Goal: Book appointment/travel/reservation: Book appointment/travel/reservation

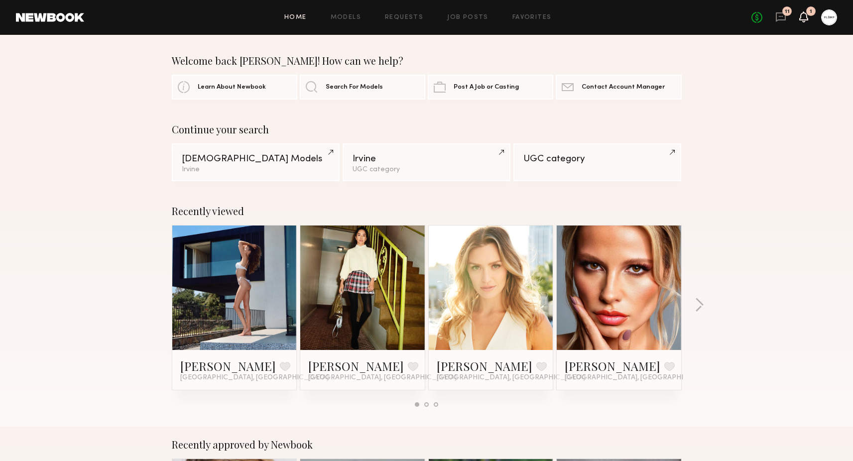
click at [804, 18] on icon at bounding box center [804, 16] width 8 height 7
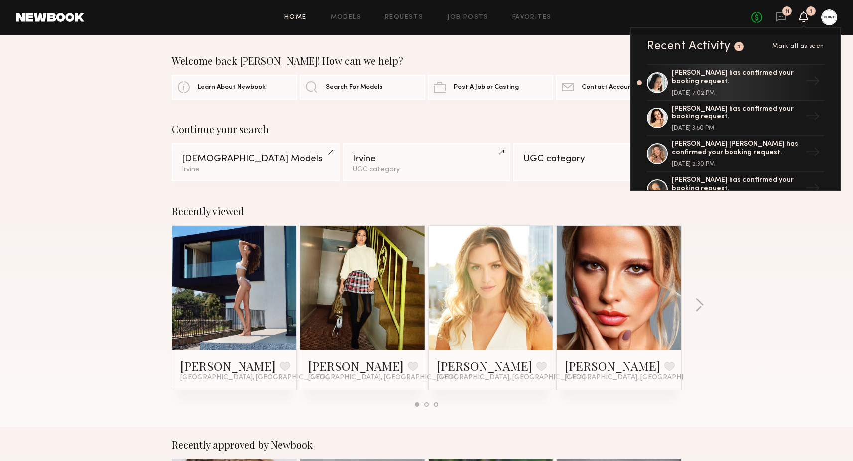
click at [799, 46] on span "Mark all as seen" at bounding box center [798, 46] width 52 height 6
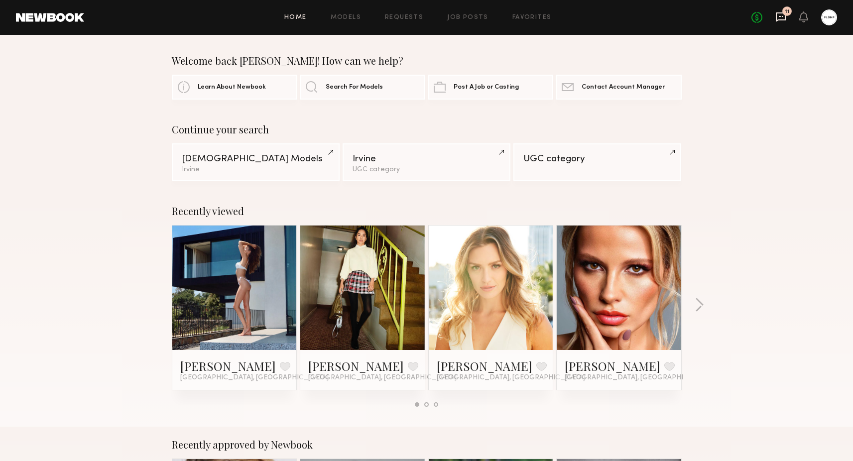
click at [782, 19] on icon at bounding box center [781, 16] width 10 height 9
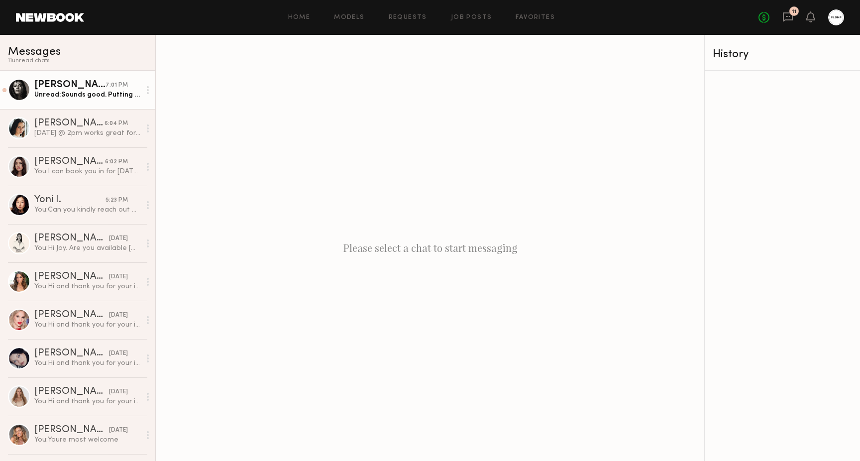
click at [85, 87] on div "[PERSON_NAME]" at bounding box center [69, 85] width 71 height 10
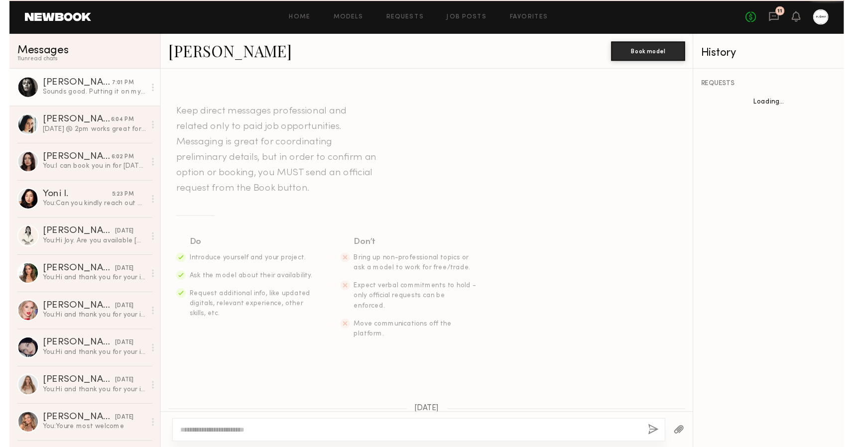
scroll to position [670, 0]
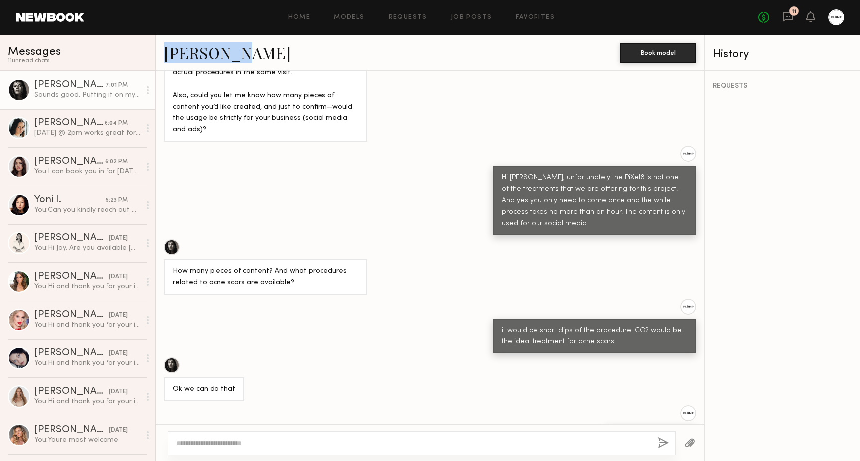
drag, startPoint x: 163, startPoint y: 54, endPoint x: 224, endPoint y: 54, distance: 61.2
click at [224, 54] on div "[PERSON_NAME] Book model" at bounding box center [430, 53] width 549 height 36
copy link "[PERSON_NAME]"
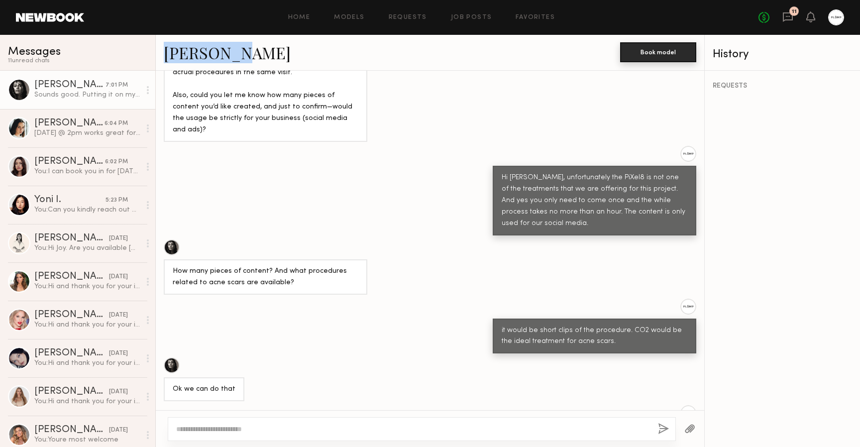
click at [651, 51] on button "Book model" at bounding box center [658, 52] width 76 height 20
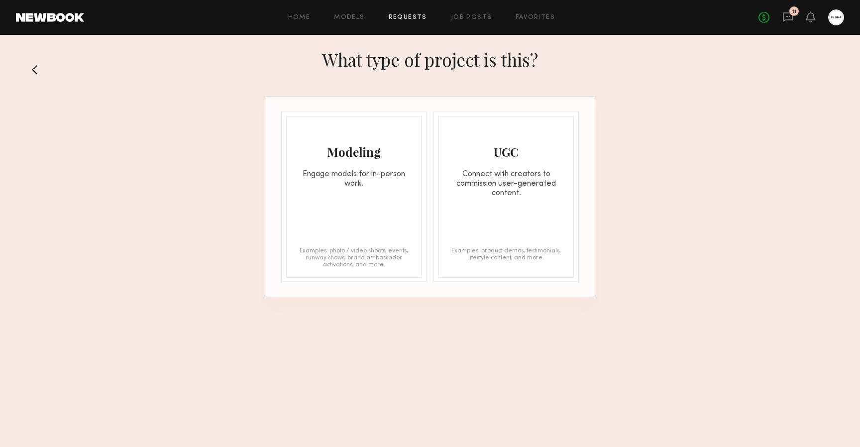
click at [384, 141] on div "Modeling Engage models for in-person work." at bounding box center [354, 153] width 134 height 72
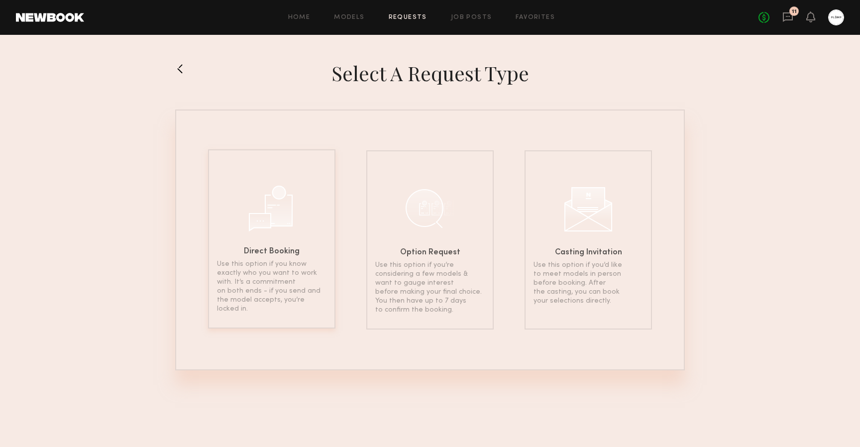
click at [298, 213] on div "Direct Booking Use this option if you know exactly who you want to work with. I…" at bounding box center [271, 238] width 127 height 179
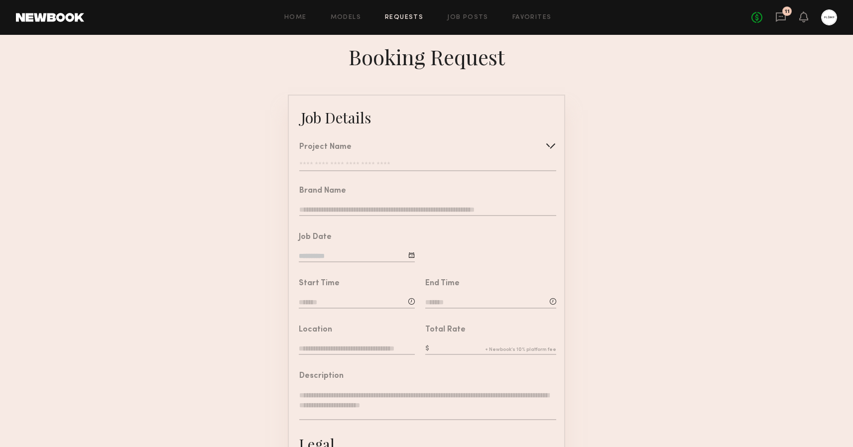
click at [336, 162] on input "text" at bounding box center [427, 166] width 257 height 10
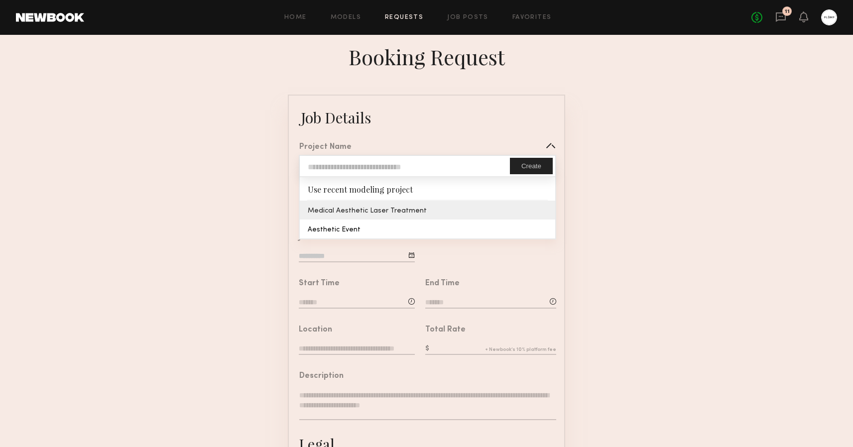
type input "**********"
type textarea "**********"
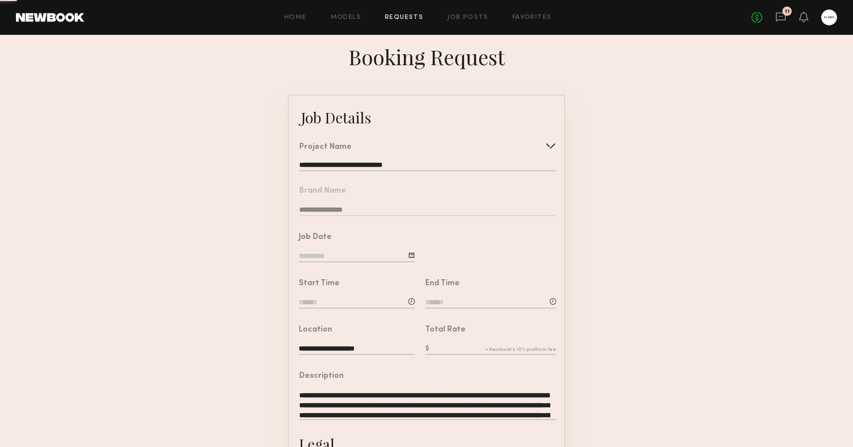
click at [340, 208] on common-border "**********" at bounding box center [426, 372] width 277 height 555
click at [340, 208] on nb-form-field "**********" at bounding box center [426, 198] width 275 height 46
click at [340, 257] on input at bounding box center [357, 256] width 116 height 11
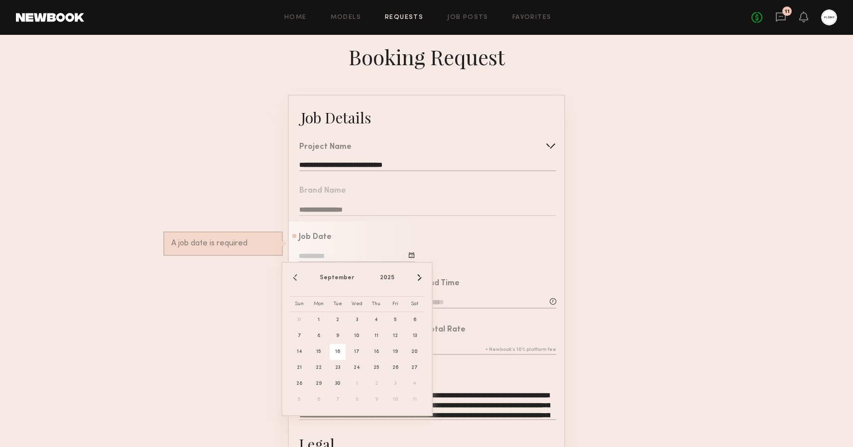
click at [342, 350] on span "16" at bounding box center [338, 352] width 16 height 16
type input "**********"
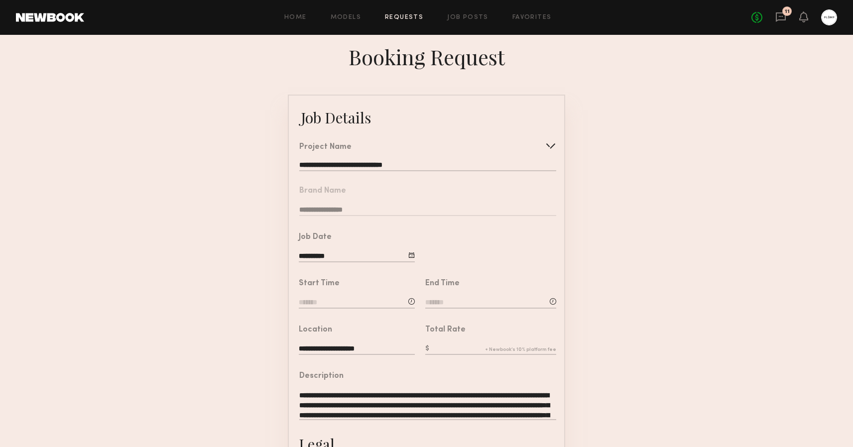
click at [350, 303] on input at bounding box center [357, 303] width 116 height 11
click at [326, 350] on input "text" at bounding box center [327, 345] width 37 height 18
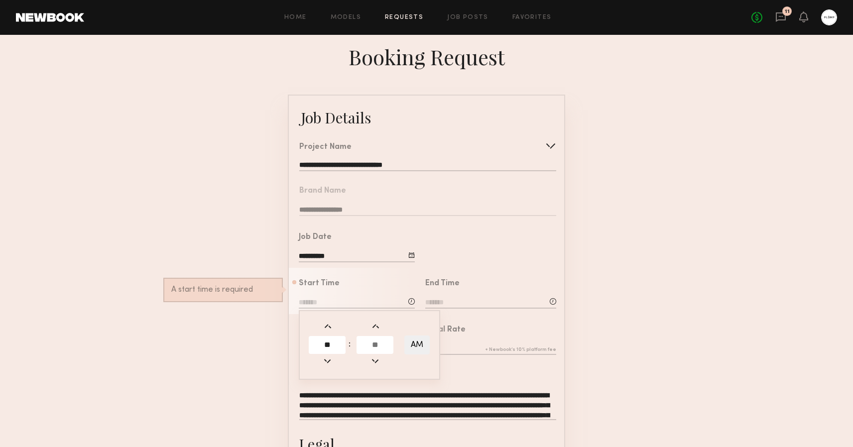
type input "**"
click at [374, 344] on input "text" at bounding box center [375, 345] width 37 height 18
type input "**"
click at [470, 319] on div "Total Rate" at bounding box center [485, 337] width 141 height 46
type input "********"
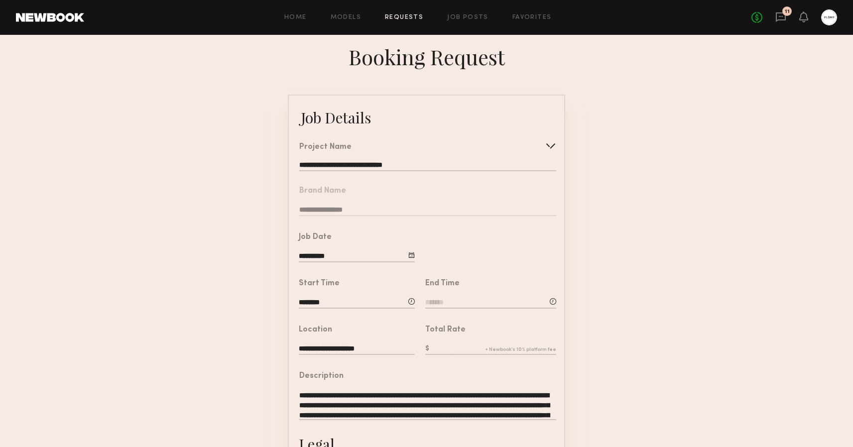
click at [447, 302] on input at bounding box center [490, 303] width 131 height 11
click at [456, 347] on input "text" at bounding box center [453, 345] width 37 height 18
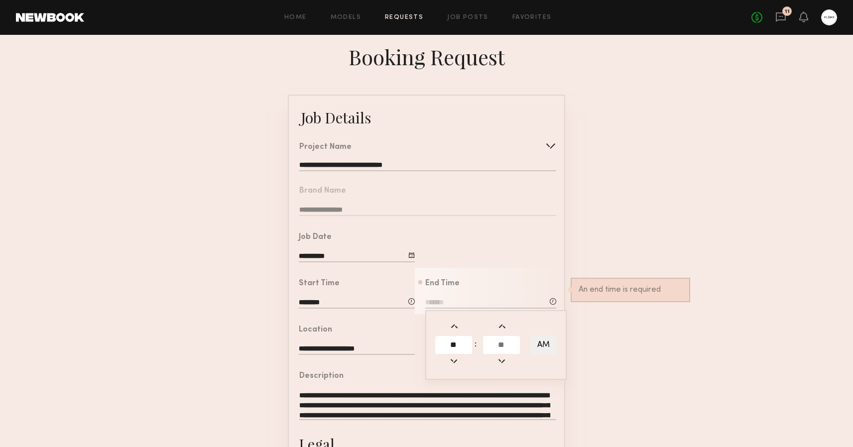
type input "**"
click at [510, 344] on input "text" at bounding box center [501, 345] width 37 height 18
type input "**"
type input "********"
click at [525, 252] on div at bounding box center [489, 245] width 149 height 46
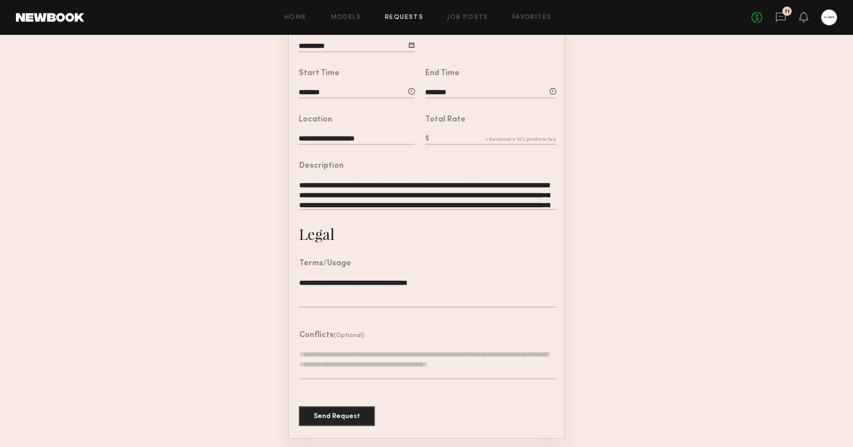
scroll to position [210, 0]
click at [342, 414] on button "Send Request" at bounding box center [337, 416] width 76 height 20
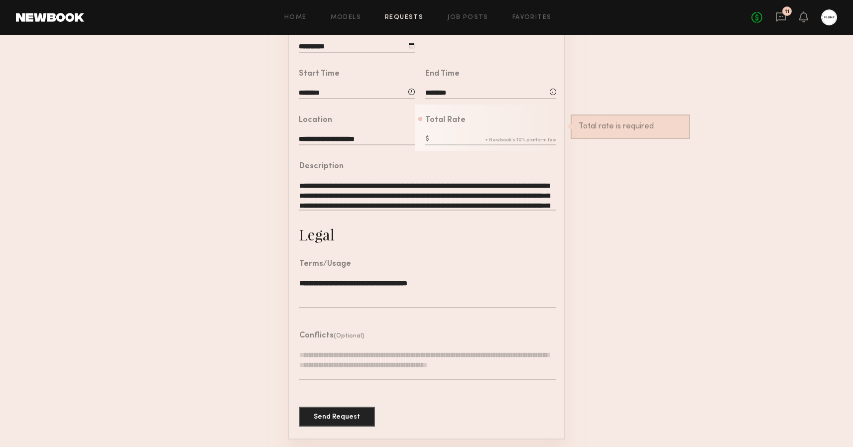
click at [460, 137] on input "text" at bounding box center [490, 139] width 131 height 11
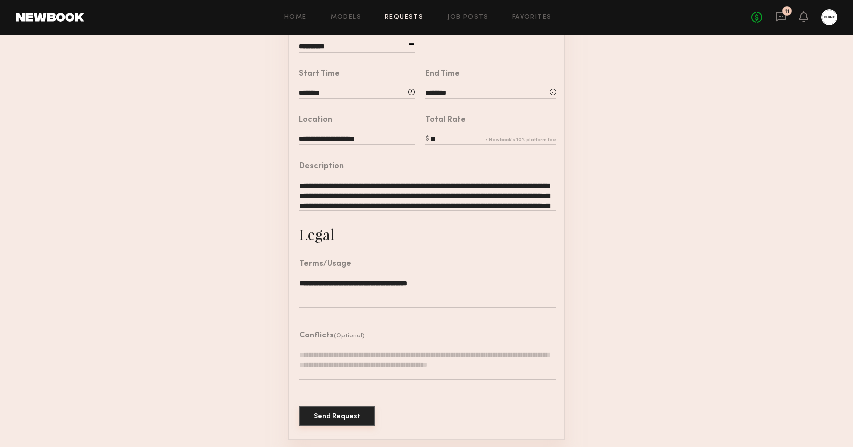
type input "**"
click at [331, 415] on button "Send Request" at bounding box center [337, 416] width 76 height 20
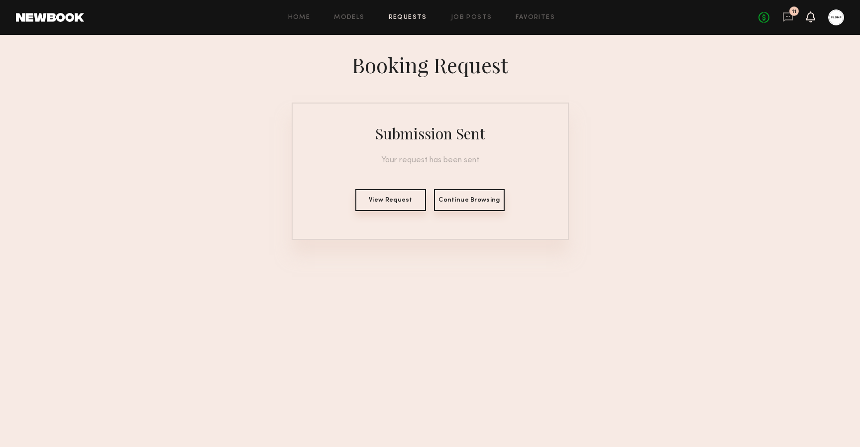
click at [813, 18] on icon at bounding box center [811, 16] width 8 height 7
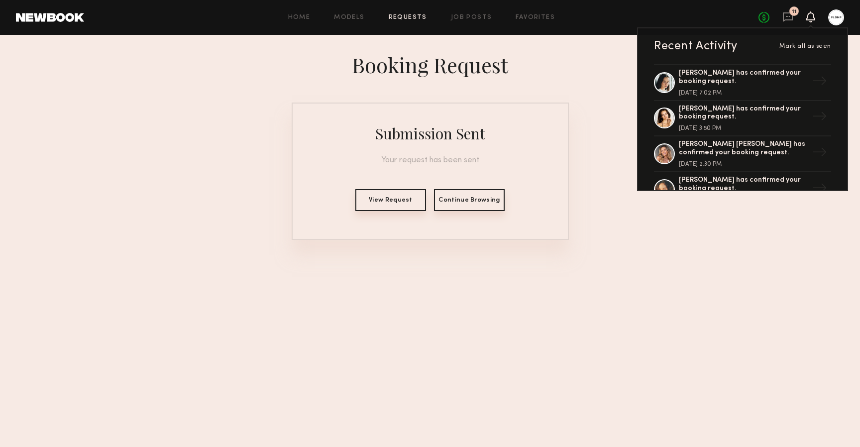
click at [603, 36] on div "Booking Request Submission Sent Your request has been sent View Request Continu…" at bounding box center [430, 141] width 860 height 213
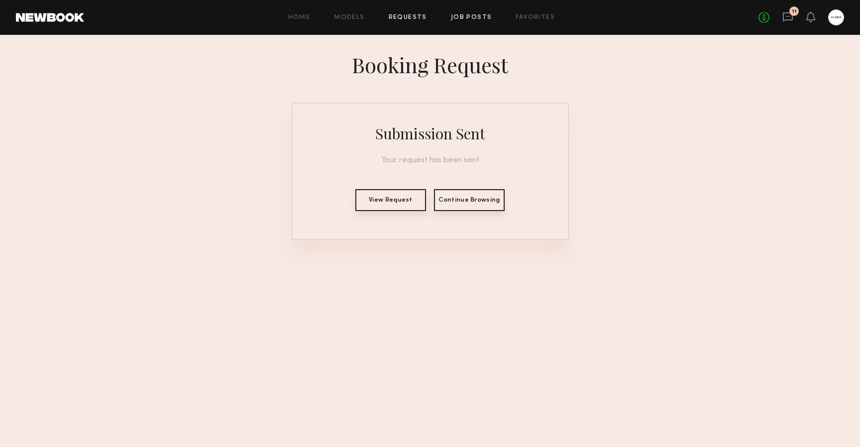
click at [465, 17] on link "Job Posts" at bounding box center [471, 17] width 41 height 6
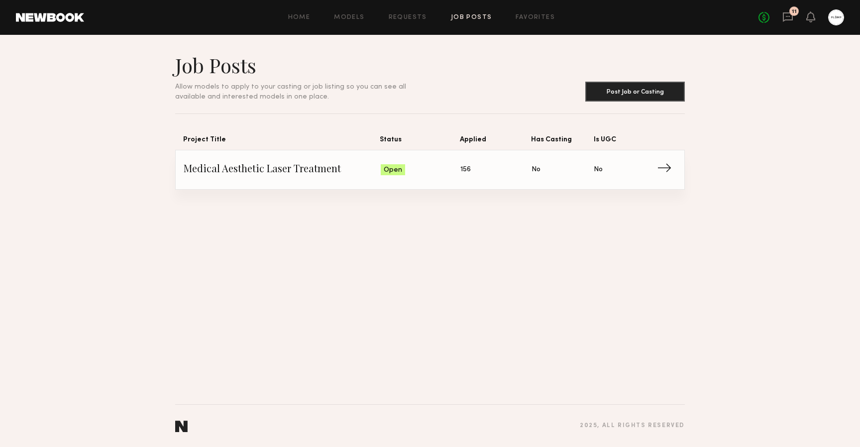
click at [477, 174] on span "Applied: 156" at bounding box center [496, 169] width 71 height 15
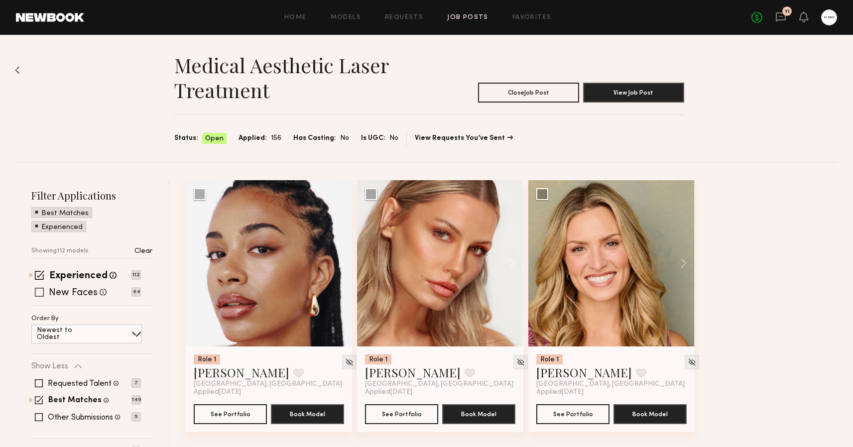
click at [37, 292] on span at bounding box center [39, 292] width 9 height 9
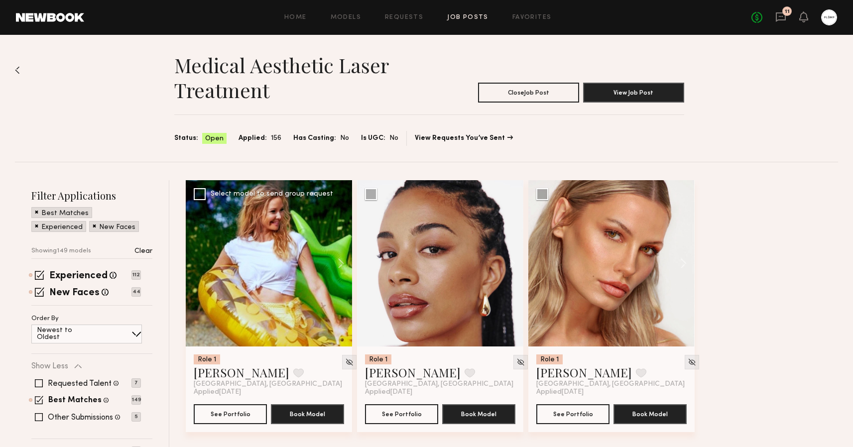
click at [272, 263] on div at bounding box center [269, 263] width 166 height 166
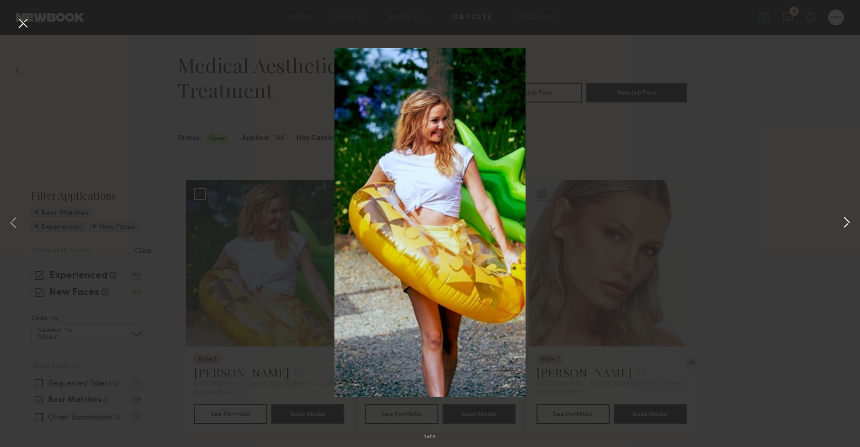
click at [845, 223] on button at bounding box center [847, 224] width 12 height 358
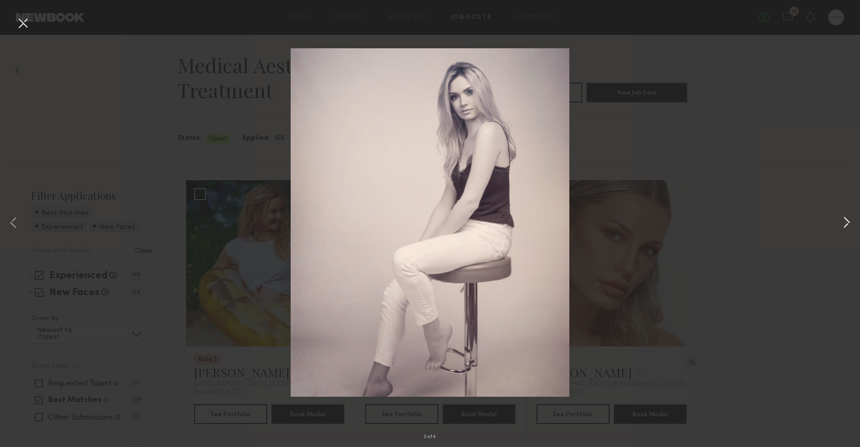
click at [845, 223] on button at bounding box center [847, 224] width 12 height 358
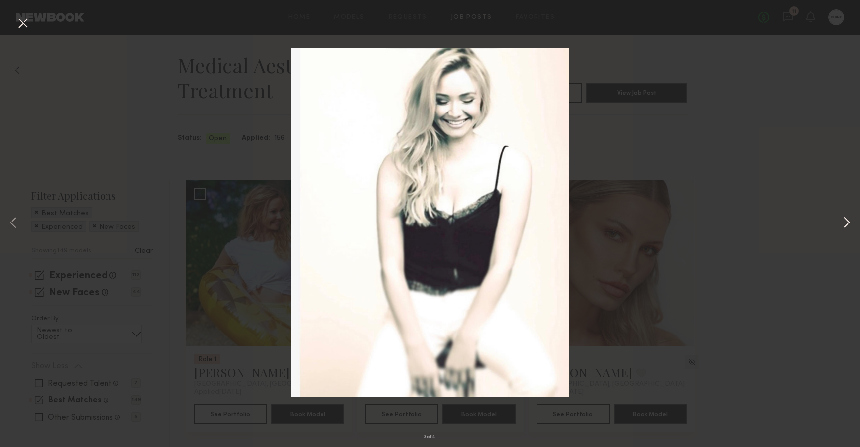
click at [845, 223] on button at bounding box center [847, 224] width 12 height 358
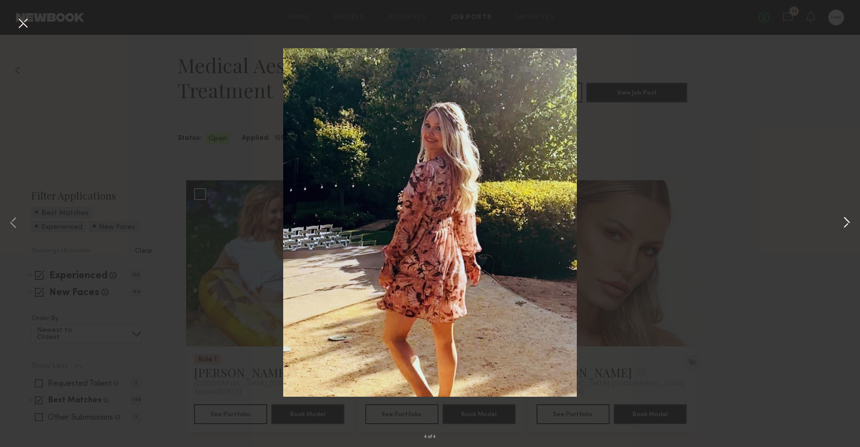
click at [845, 223] on button at bounding box center [847, 224] width 12 height 358
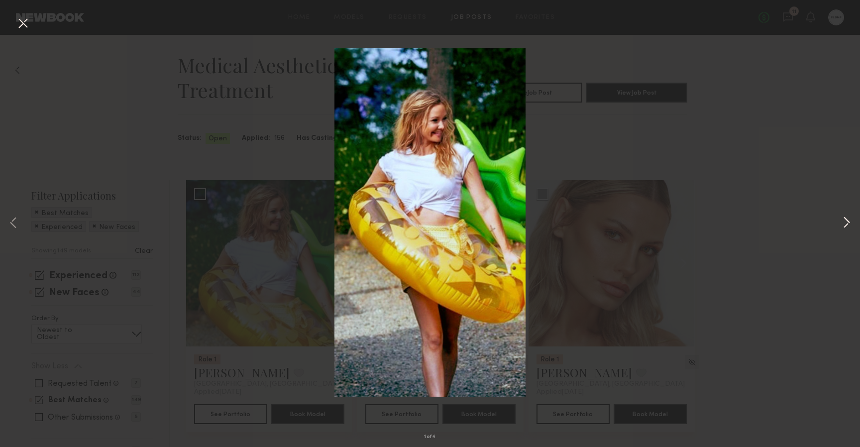
click at [845, 223] on button at bounding box center [847, 224] width 12 height 358
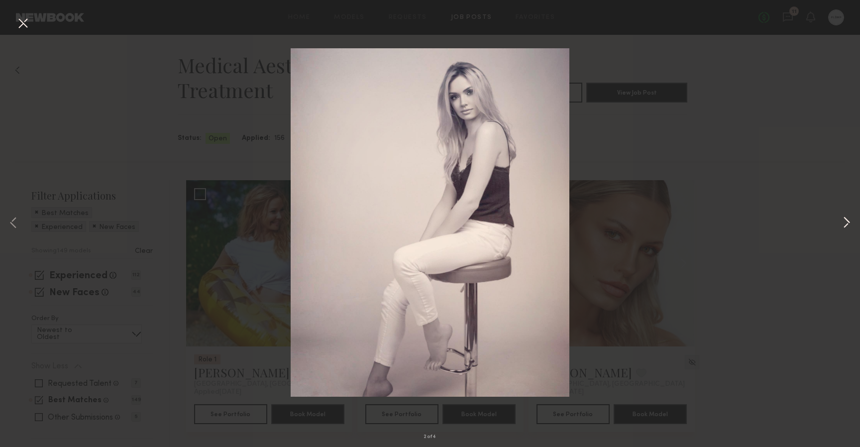
click at [845, 223] on button at bounding box center [847, 224] width 12 height 358
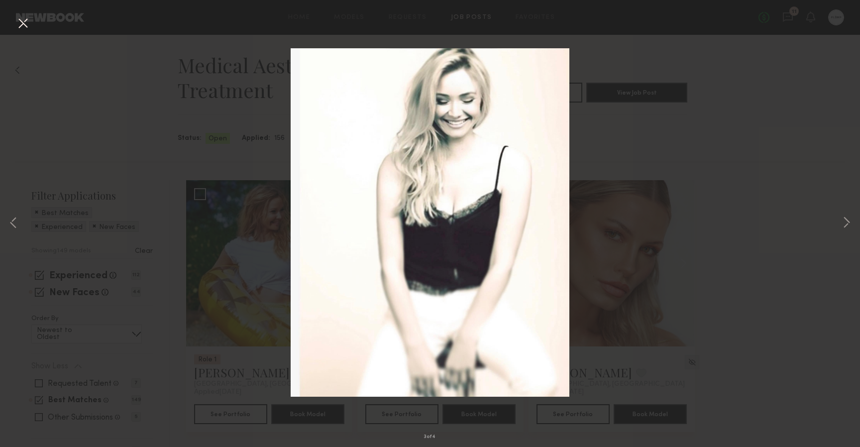
click at [774, 114] on div "3 of 4" at bounding box center [430, 223] width 860 height 447
click at [21, 24] on button at bounding box center [23, 24] width 16 height 18
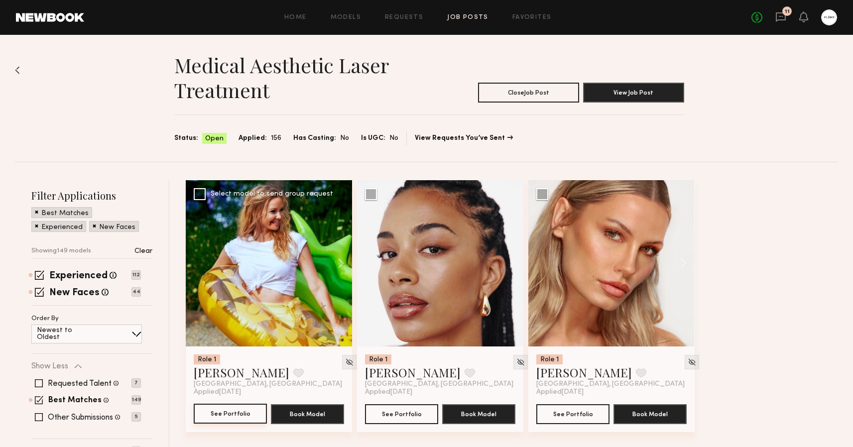
click at [229, 415] on button "See Portfolio" at bounding box center [230, 414] width 73 height 20
click at [425, 91] on h1 "Medical Aesthetic Laser Treatment" at bounding box center [301, 78] width 255 height 50
click at [46, 17] on link at bounding box center [50, 17] width 68 height 9
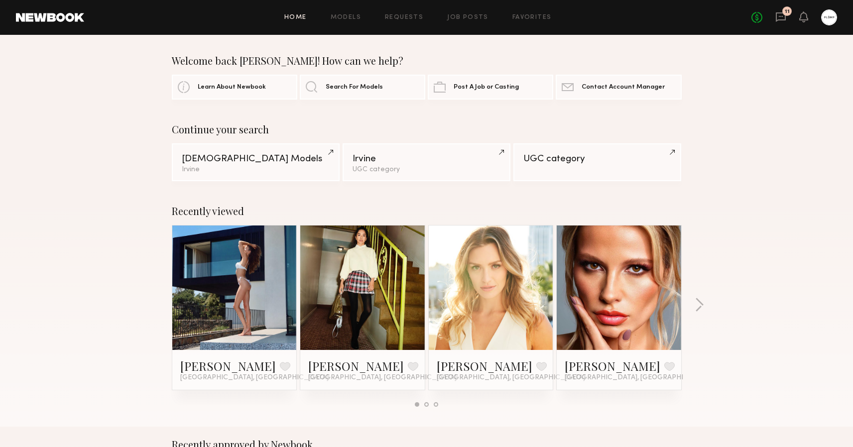
click at [758, 18] on link "No fees up to $5,000" at bounding box center [756, 17] width 11 height 11
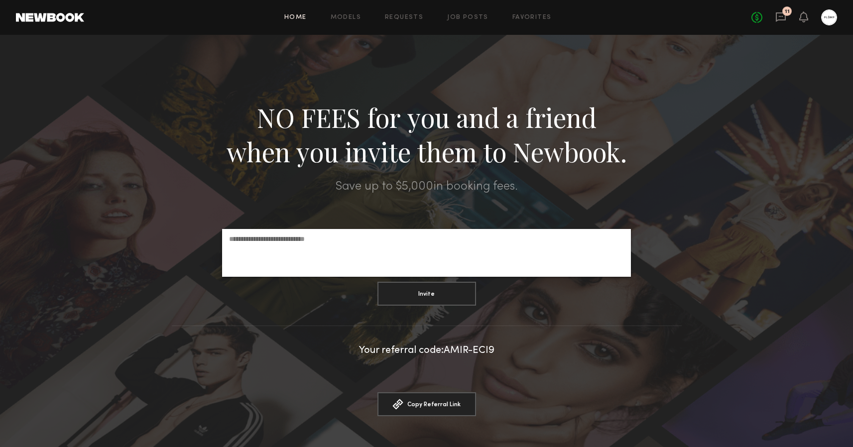
click at [290, 18] on link "Home" at bounding box center [295, 17] width 22 height 6
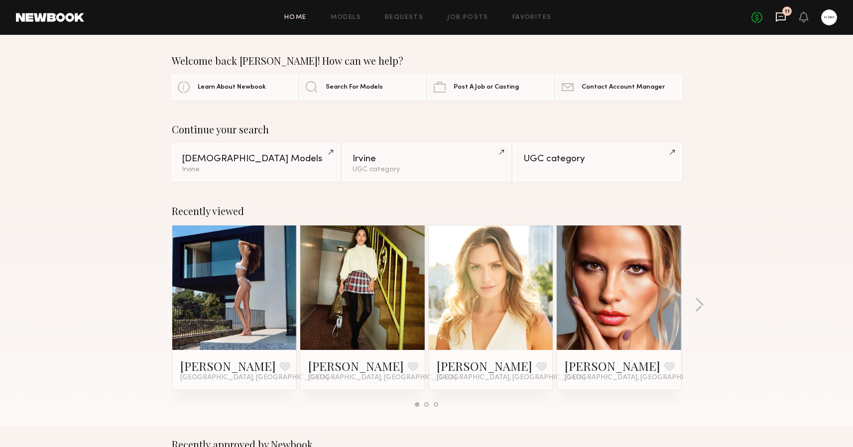
click at [780, 19] on icon at bounding box center [781, 16] width 10 height 9
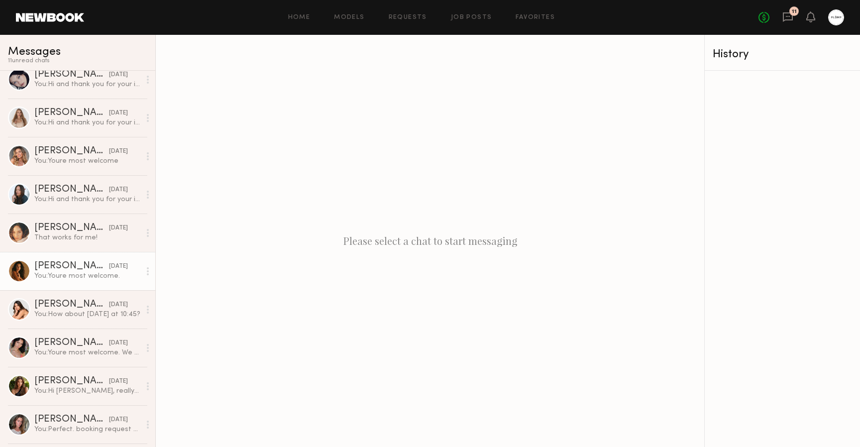
scroll to position [285, 0]
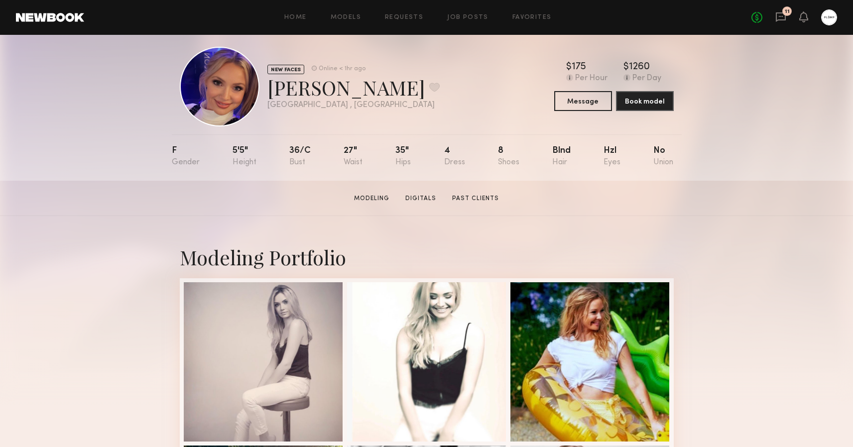
scroll to position [21, 0]
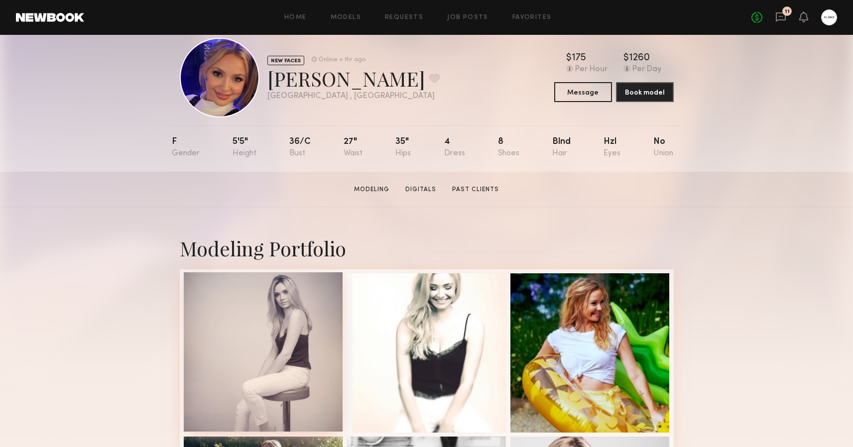
click at [219, 315] on div at bounding box center [263, 351] width 159 height 159
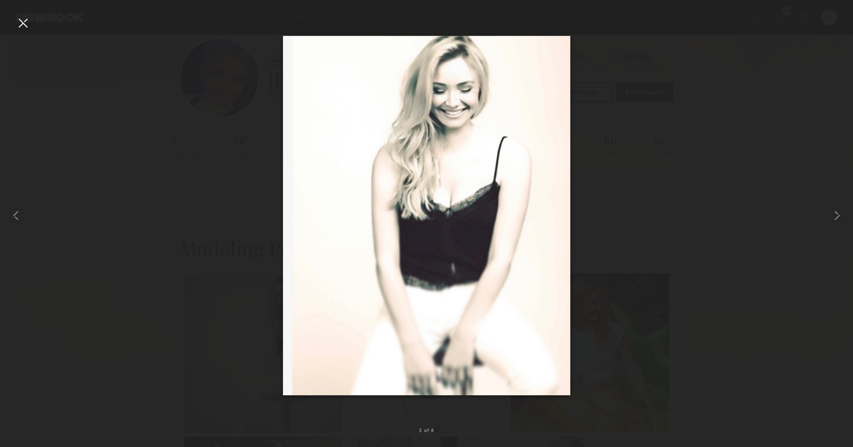
click at [188, 295] on div at bounding box center [426, 215] width 853 height 399
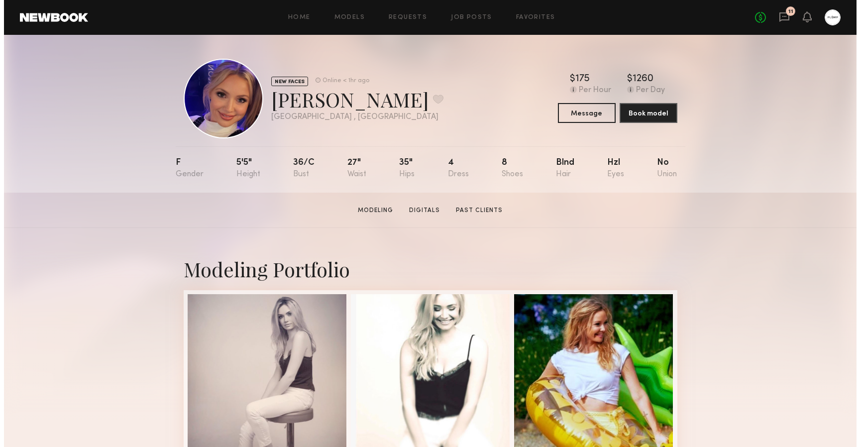
scroll to position [0, 0]
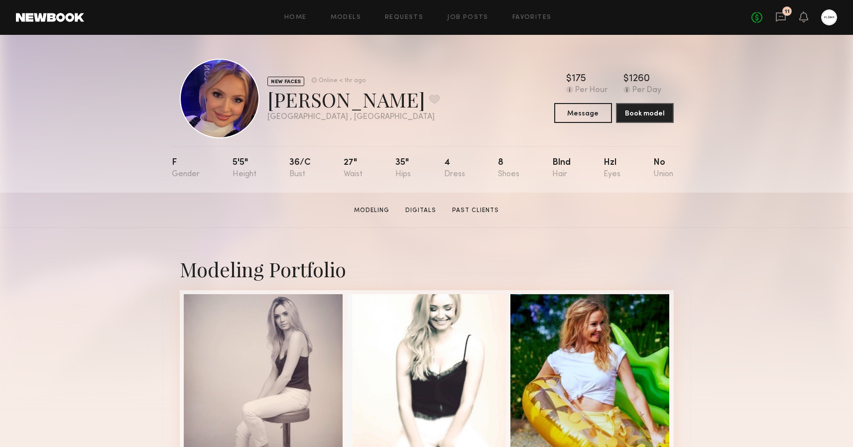
click at [68, 19] on link at bounding box center [50, 17] width 68 height 9
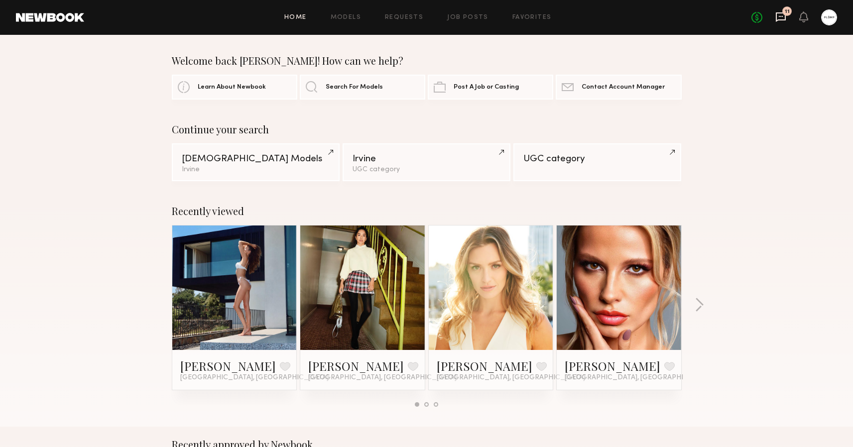
click at [781, 20] on icon at bounding box center [781, 16] width 10 height 9
